Goal: Use online tool/utility: Utilize a website feature to perform a specific function

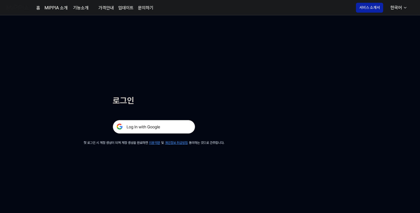
click at [153, 126] on img at bounding box center [154, 127] width 82 height 14
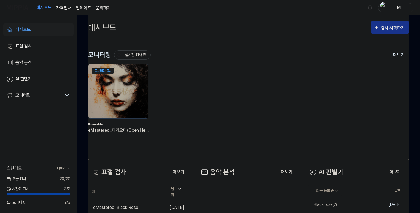
click at [396, 30] on div "검사 시작하기" at bounding box center [394, 27] width 26 height 7
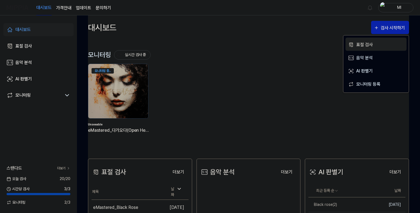
click at [366, 42] on div "표절 검사" at bounding box center [380, 44] width 48 height 7
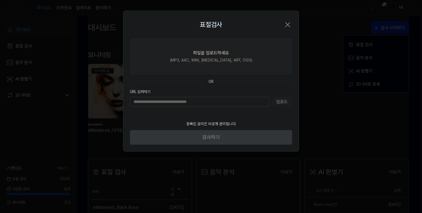
click at [216, 60] on div "(MP3, AAC, WAV, [MEDICAL_DATA], AIFF, OGG)" at bounding box center [211, 60] width 82 height 6
click at [0, 0] on input "파일을 업로드하세요 (MP3, AAC, WAV, [MEDICAL_DATA], AIFF, OGG)" at bounding box center [0, 0] width 0 height 0
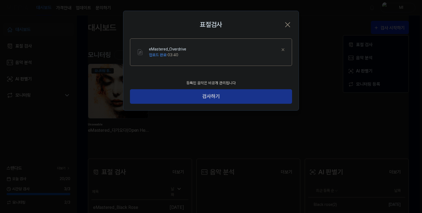
click at [211, 97] on button "검사하기" at bounding box center [211, 96] width 162 height 15
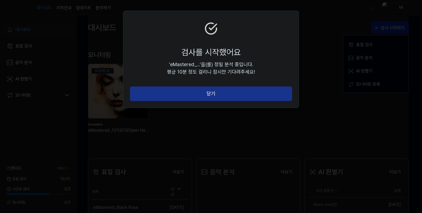
click at [220, 90] on button "닫기" at bounding box center [211, 94] width 162 height 15
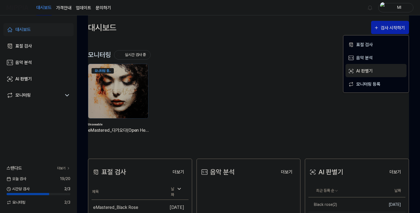
click at [365, 70] on div "AI 판별기" at bounding box center [380, 71] width 48 height 7
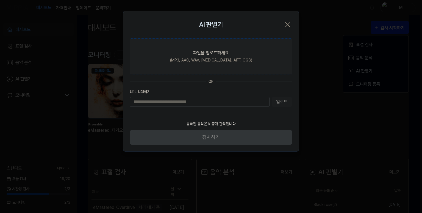
click at [192, 59] on div "(MP3, AAC, WAV, [MEDICAL_DATA], AIFF, OGG)" at bounding box center [211, 60] width 82 height 6
click at [0, 0] on input "파일을 업로드하세요 (MP3, AAC, WAV, [MEDICAL_DATA], AIFF, OGG)" at bounding box center [0, 0] width 0 height 0
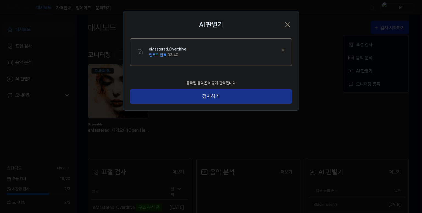
click at [220, 97] on button "검사하기" at bounding box center [211, 96] width 162 height 15
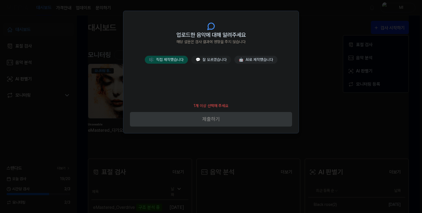
click at [161, 60] on button "🎼 직접 제작했습니다" at bounding box center [166, 60] width 43 height 8
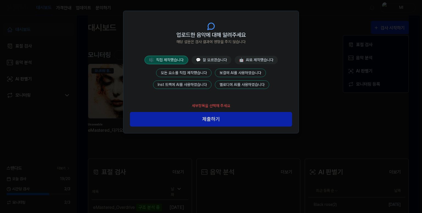
drag, startPoint x: 188, startPoint y: 72, endPoint x: 207, endPoint y: 97, distance: 31.7
click at [188, 72] on button "모든 요소를 직접 제작했습니다" at bounding box center [184, 73] width 56 height 9
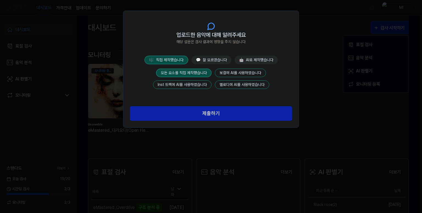
click at [211, 112] on button "제출하기" at bounding box center [211, 113] width 162 height 15
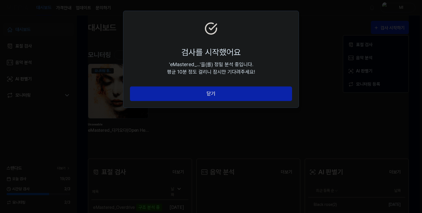
drag, startPoint x: 225, startPoint y: 95, endPoint x: 242, endPoint y: 108, distance: 20.9
click at [225, 95] on button "닫기" at bounding box center [211, 94] width 162 height 15
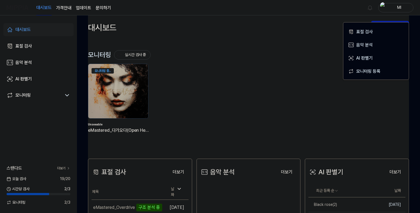
scroll to position [110, 0]
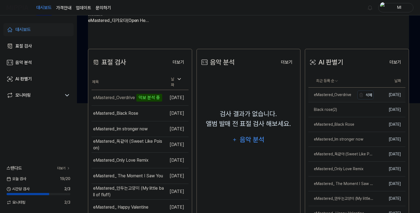
click at [337, 96] on div "eMastered_Overdrive" at bounding box center [329, 95] width 43 height 6
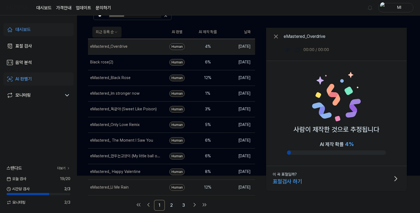
scroll to position [0, 0]
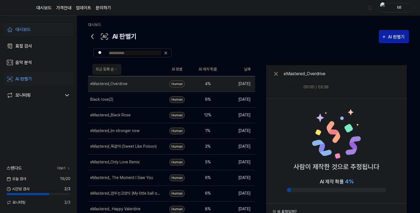
click at [92, 37] on icon at bounding box center [93, 36] width 2 height 4
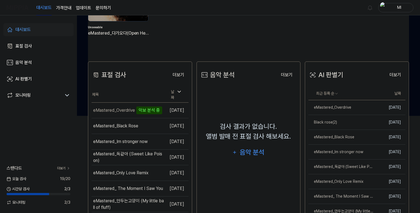
scroll to position [110, 0]
